Goal: Find specific page/section: Find specific page/section

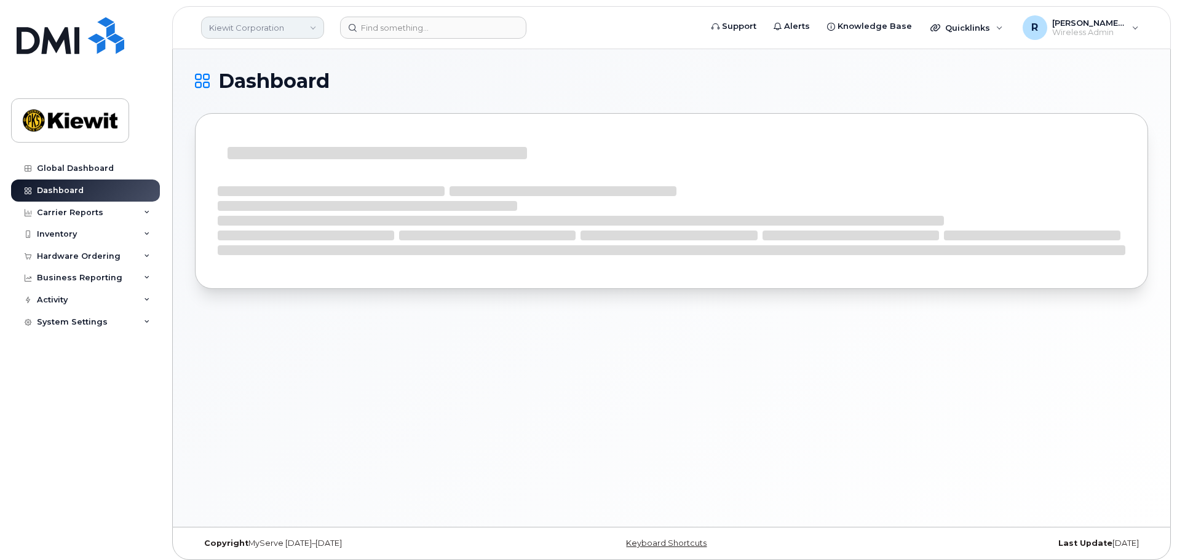
click at [236, 25] on link "Kiewit Corporation" at bounding box center [262, 28] width 123 height 22
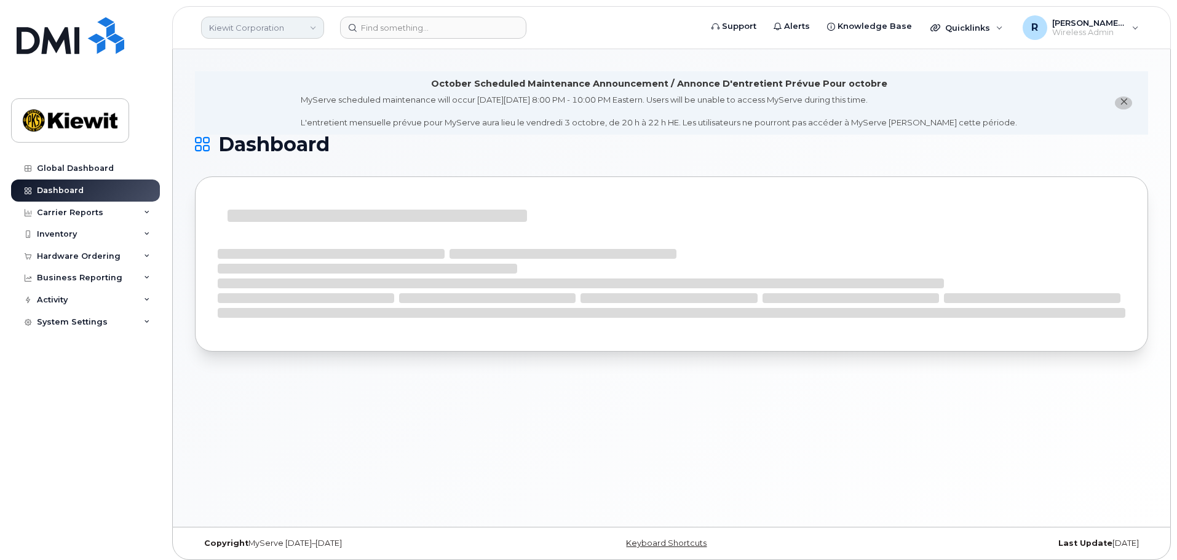
click at [287, 22] on link "Kiewit Corporation" at bounding box center [262, 28] width 123 height 22
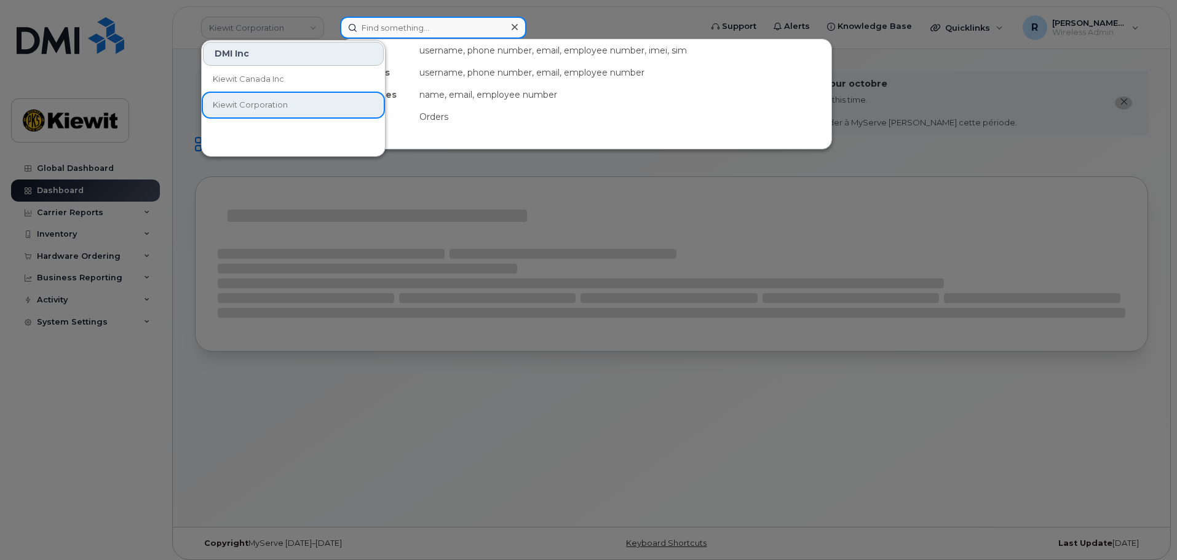
click at [380, 26] on input at bounding box center [433, 28] width 186 height 22
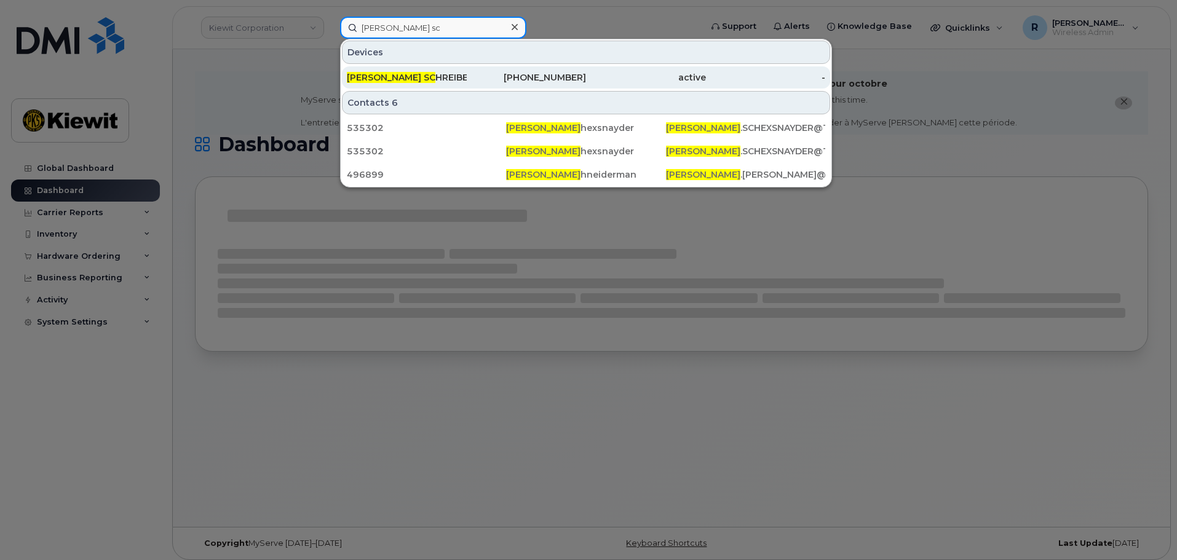
type input "spencer sc"
click at [407, 77] on div "SPENCER SC HREIBER" at bounding box center [407, 77] width 120 height 12
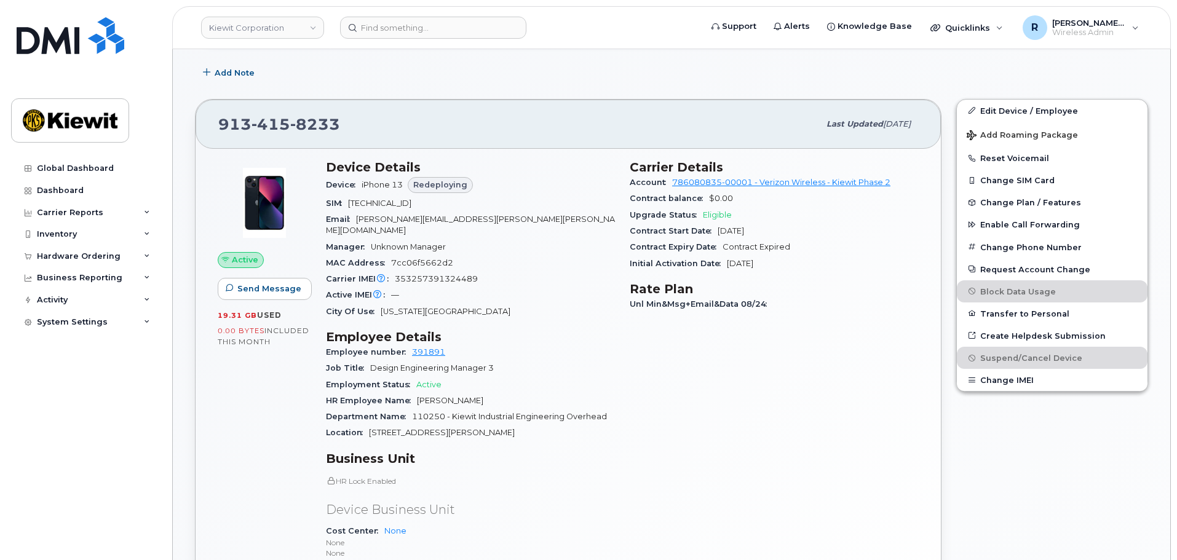
scroll to position [246, 0]
